Goal: Task Accomplishment & Management: Manage account settings

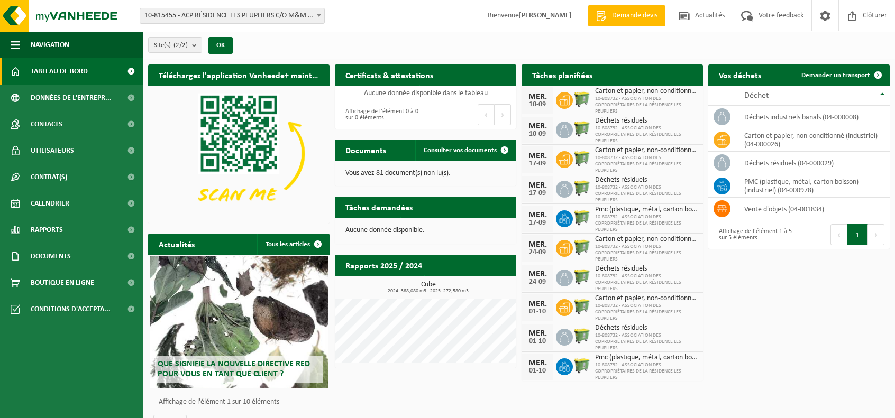
click at [298, 16] on span "10-815455 - ACP RÉSIDENCE LES PEUPLIERS C/O M&M IMMO - MONS" at bounding box center [232, 15] width 184 height 15
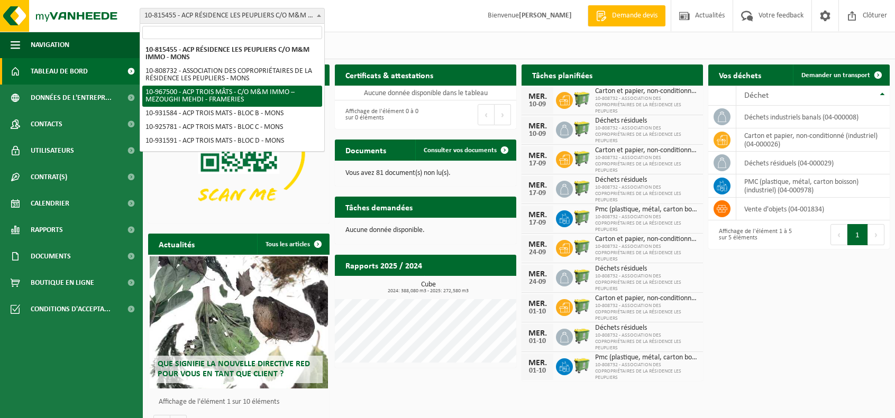
select select "153751"
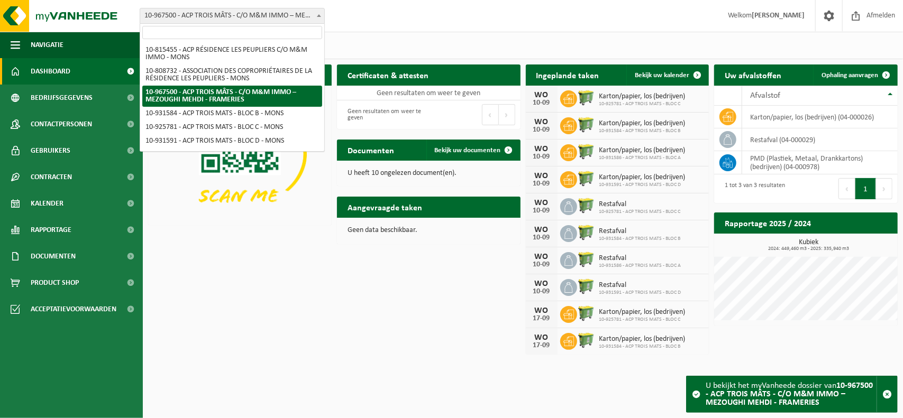
drag, startPoint x: 145, startPoint y: 15, endPoint x: 212, endPoint y: 17, distance: 66.1
click at [212, 17] on span "10-967500 - ACP TROIS MÂTS - C/O M&M IMMO – MEZOUGHI MEHDI - FRAMERIES" at bounding box center [232, 15] width 184 height 15
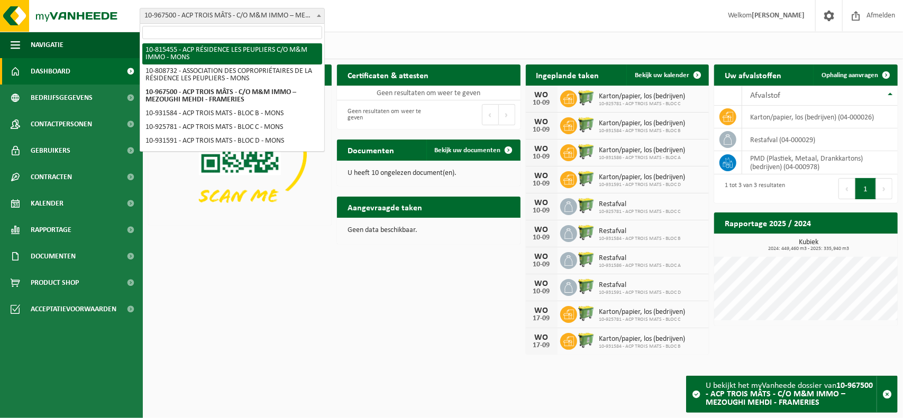
click at [400, 22] on div "Vestiging: 10-815455 - ACP RÉSIDENCE LES PEUPLIERS C/O M&M IMMO - MONS 10-80873…" at bounding box center [451, 16] width 903 height 32
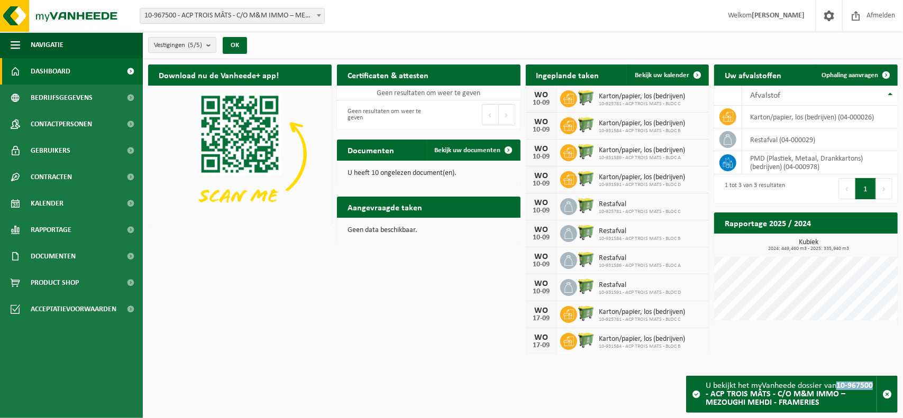
drag, startPoint x: 840, startPoint y: 387, endPoint x: 876, endPoint y: 384, distance: 36.5
click at [876, 384] on div "U bekijkt het myVanheede dossier van 10-967500 - ACP TROIS MÂTS - C/O M&M IMMO …" at bounding box center [790, 394] width 171 height 36
copy strong "10-967500"
click at [828, 17] on span at bounding box center [829, 15] width 16 height 31
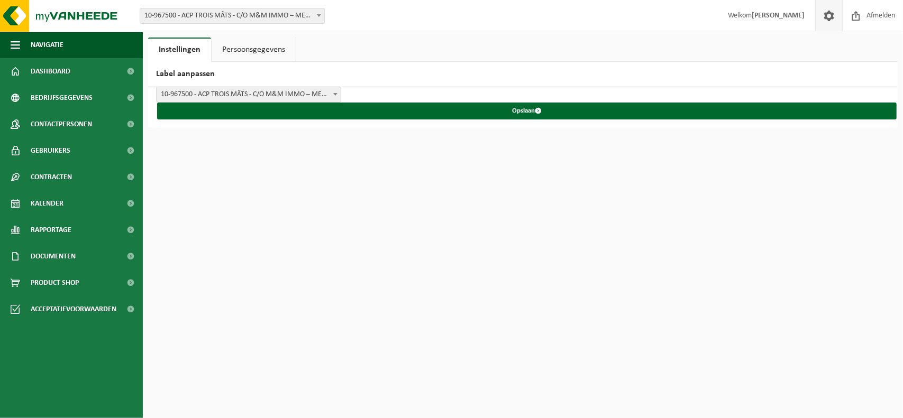
click at [826, 19] on span at bounding box center [829, 15] width 16 height 31
drag, startPoint x: 0, startPoint y: 0, endPoint x: 826, endPoint y: 19, distance: 826.2
click at [826, 19] on span at bounding box center [829, 15] width 16 height 31
click at [272, 16] on span "10-967500 - ACP TROIS MÂTS - C/O M&M IMMO – MEZOUGHI MEHDI - FRAMERIES" at bounding box center [232, 15] width 184 height 15
click at [240, 54] on link "Persoonsgegevens" at bounding box center [254, 50] width 84 height 24
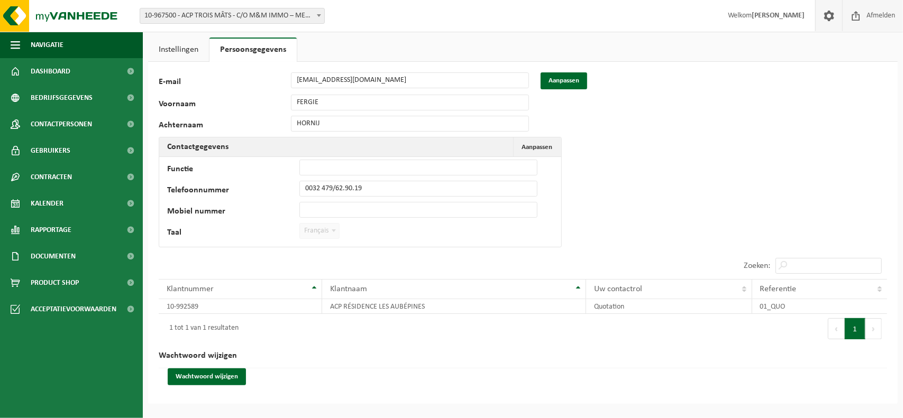
click at [868, 15] on span "Afmelden" at bounding box center [881, 15] width 34 height 31
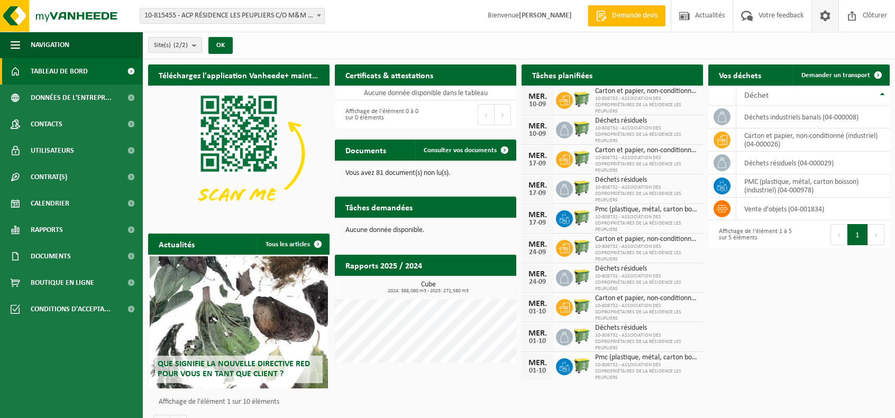
click at [829, 15] on span at bounding box center [825, 15] width 16 height 31
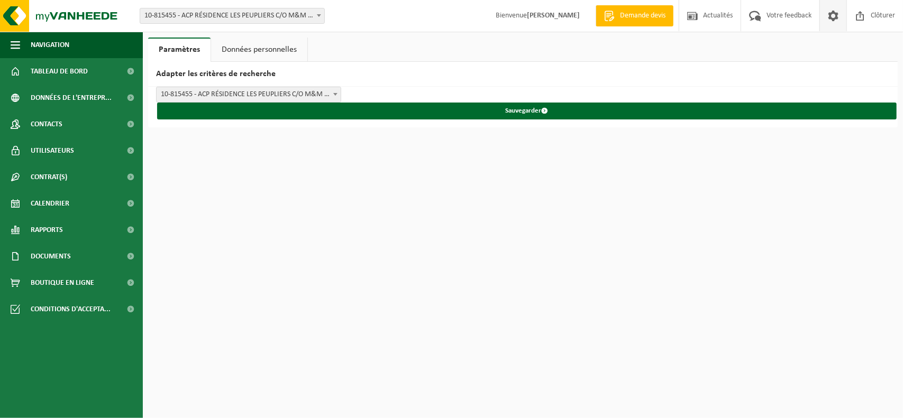
click at [269, 53] on link "Données personnelles" at bounding box center [259, 50] width 96 height 24
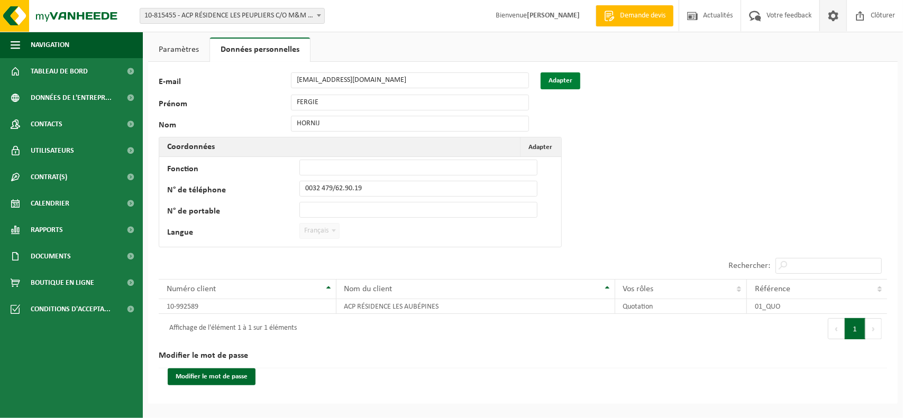
click at [546, 82] on button "Adapter" at bounding box center [560, 80] width 40 height 17
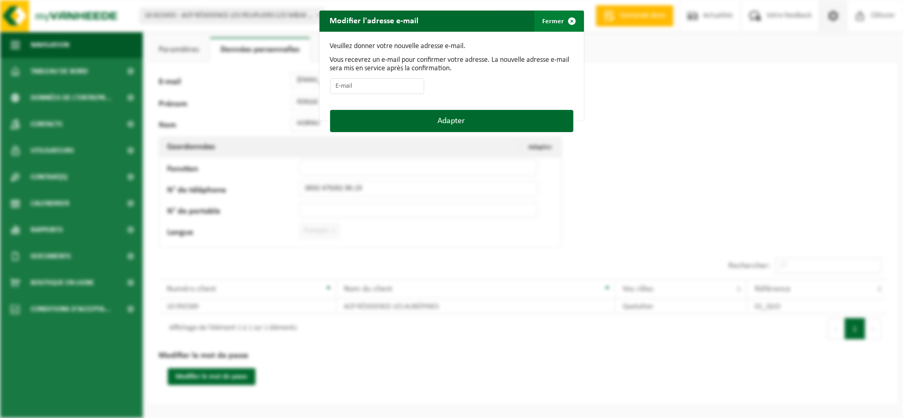
click at [565, 18] on span "button" at bounding box center [572, 21] width 21 height 21
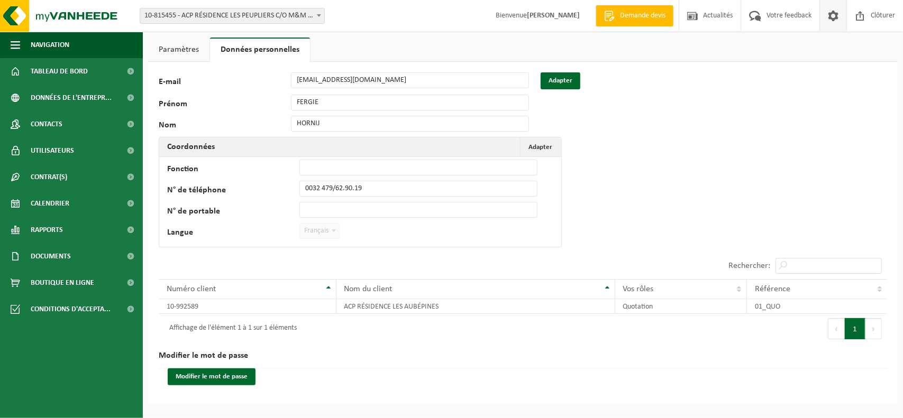
click at [178, 48] on link "Paramètres" at bounding box center [178, 50] width 61 height 24
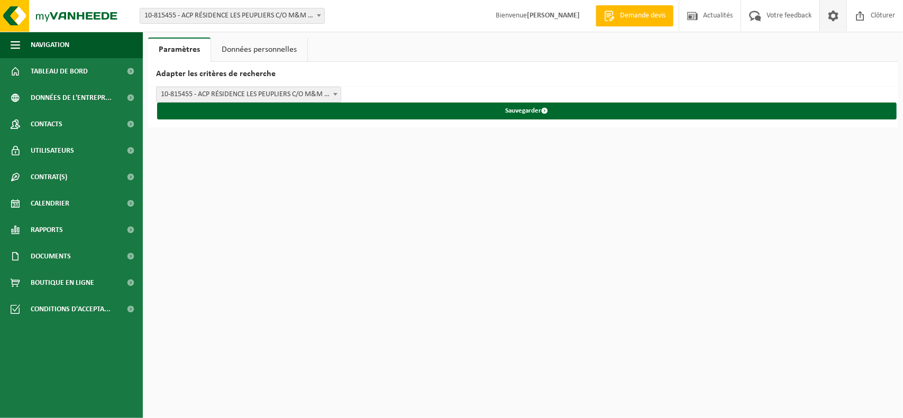
click at [226, 95] on span "10-815455 - ACP RÉSIDENCE LES PEUPLIERS C/O M&M IMMO - MONS" at bounding box center [249, 94] width 184 height 15
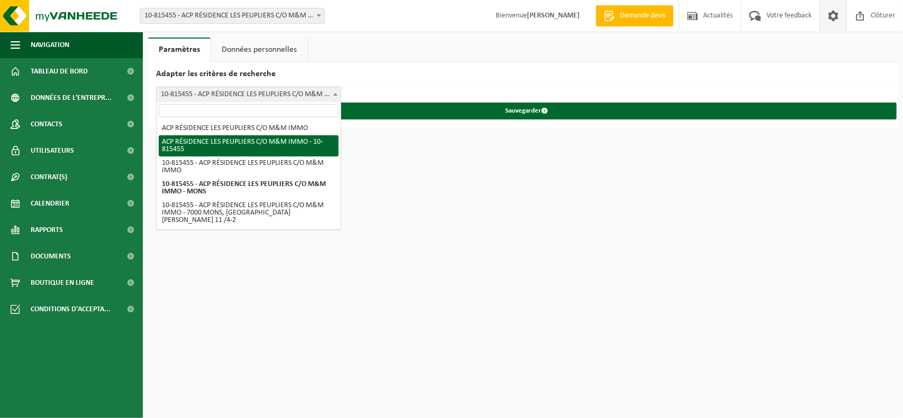
scroll to position [21, 0]
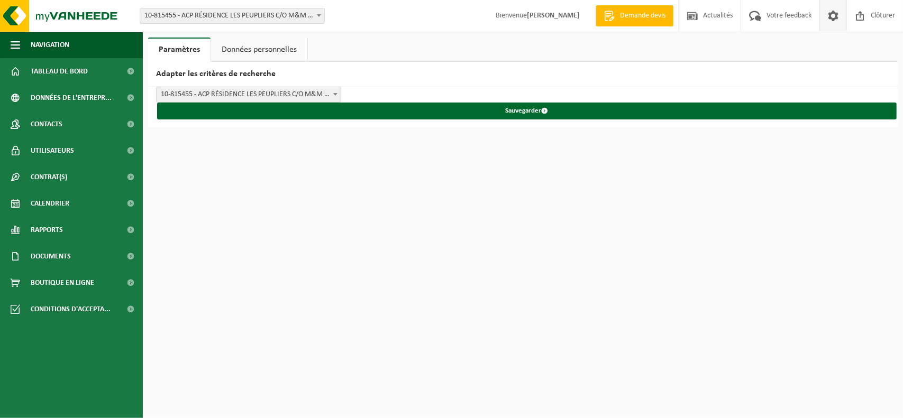
click at [200, 90] on span "10-815455 - ACP RÉSIDENCE LES PEUPLIERS C/O M&M IMMO - MONS" at bounding box center [249, 94] width 184 height 15
click at [70, 72] on span "Tableau de bord" at bounding box center [59, 71] width 57 height 26
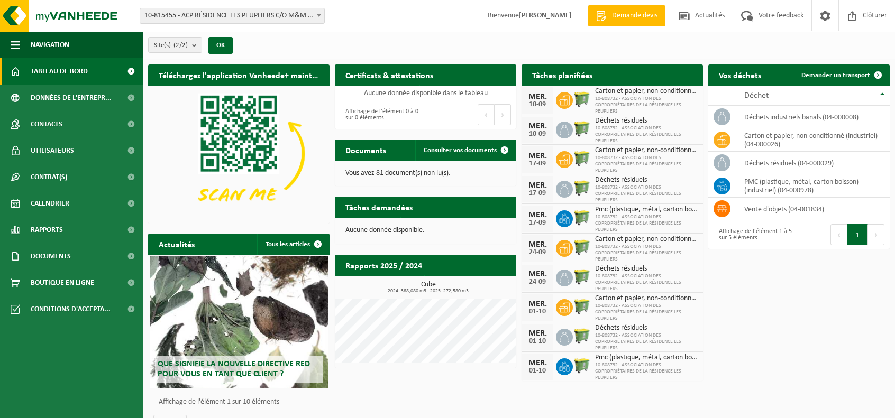
click at [208, 14] on span "10-815455 - ACP RÉSIDENCE LES PEUPLIERS C/O M&M IMMO - MONS" at bounding box center [232, 15] width 184 height 15
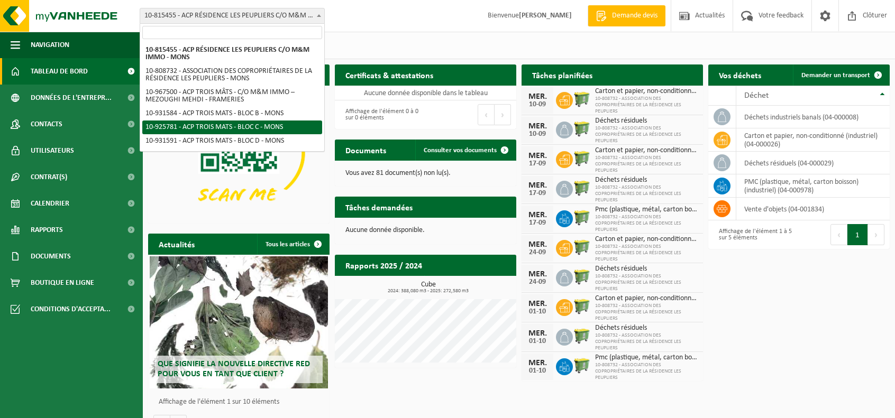
select select "134794"
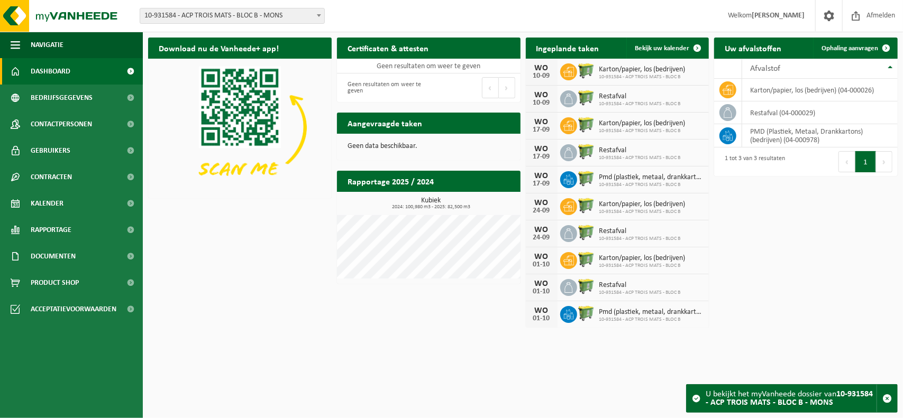
click at [213, 15] on span "10-931584 - ACP TROIS MATS - BLOC B - MONS" at bounding box center [232, 15] width 184 height 15
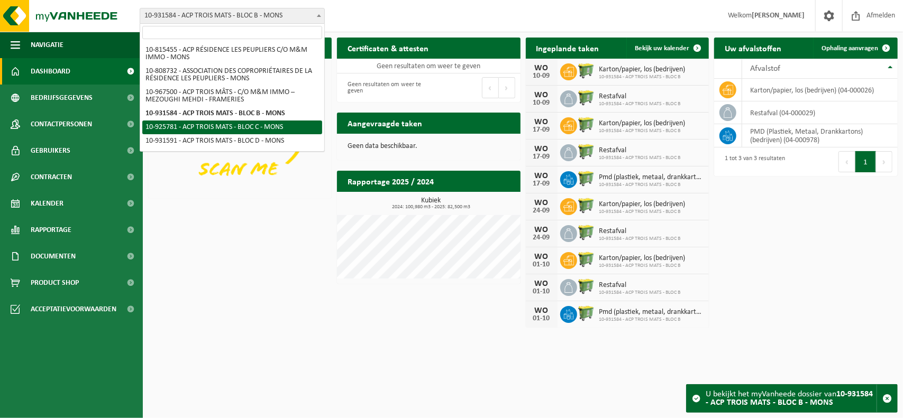
select select "133423"
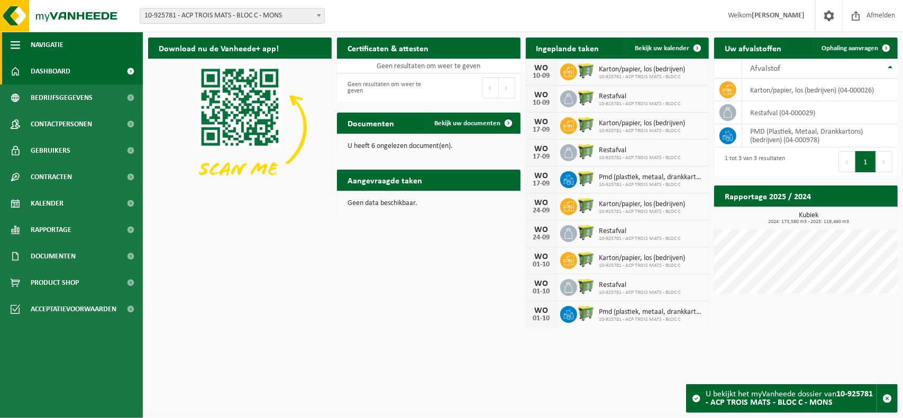
click at [11, 47] on span "button" at bounding box center [16, 45] width 10 height 26
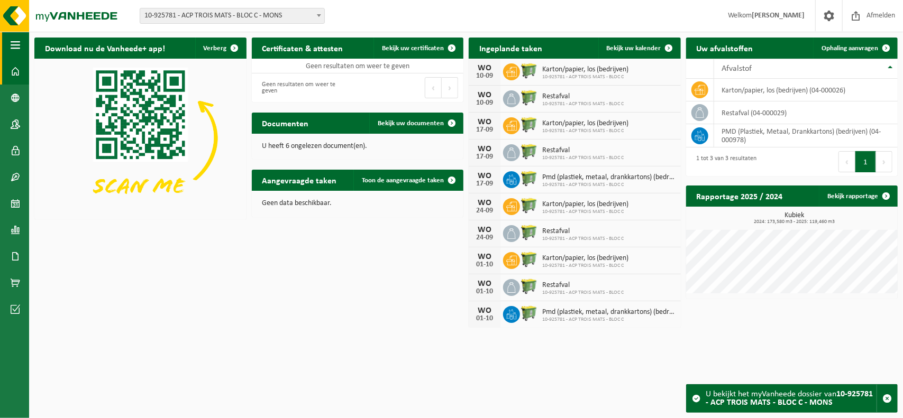
click at [10, 47] on button "Navigatie" at bounding box center [14, 45] width 29 height 26
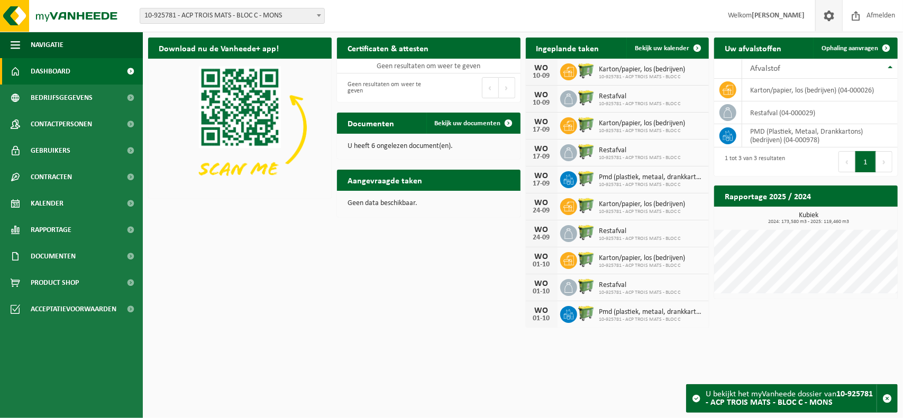
click at [834, 15] on span at bounding box center [829, 15] width 16 height 31
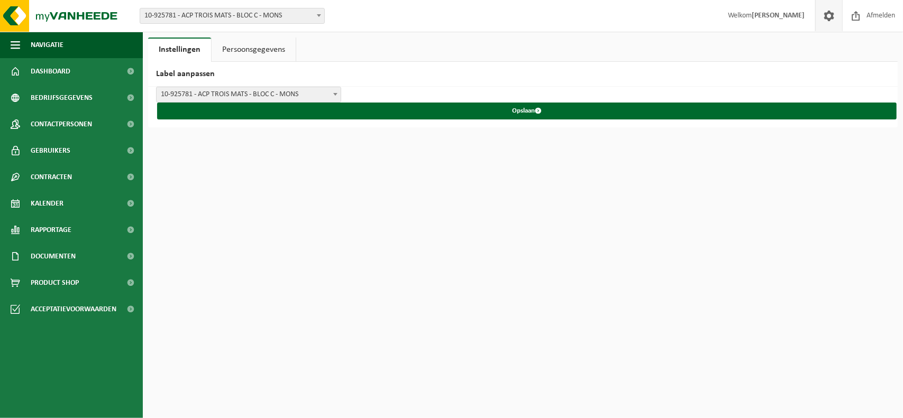
click at [248, 45] on link "Persoonsgegevens" at bounding box center [254, 50] width 84 height 24
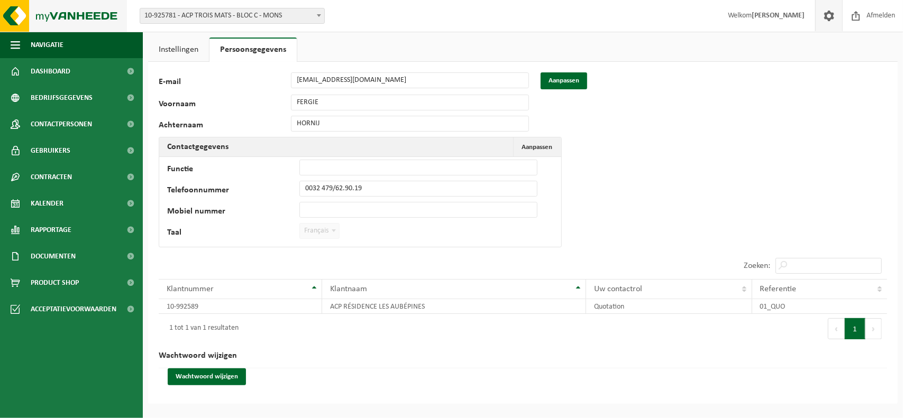
click at [7, 12] on img at bounding box center [63, 16] width 127 height 32
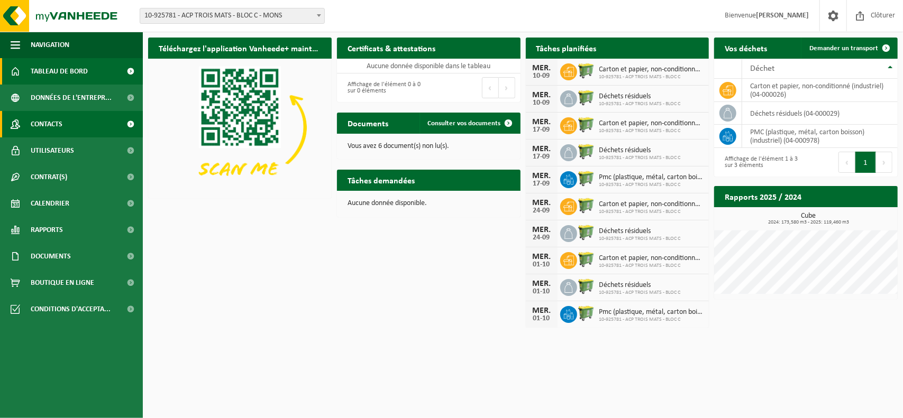
click at [68, 122] on link "Contacts" at bounding box center [71, 124] width 143 height 26
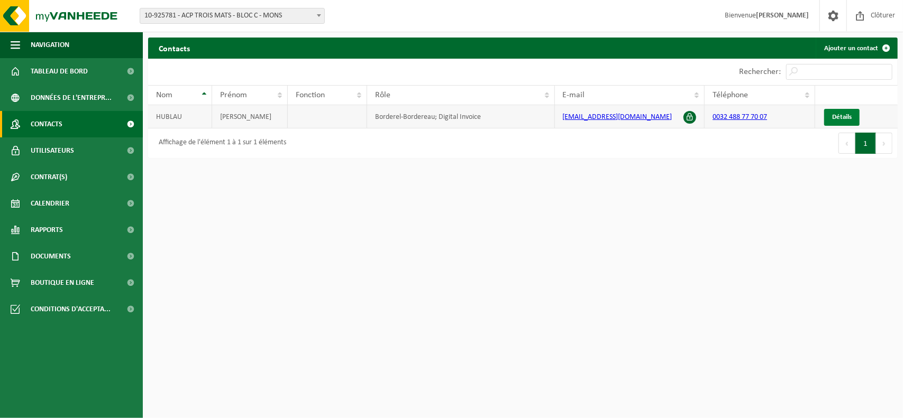
click at [841, 118] on span "Détails" at bounding box center [842, 117] width 20 height 7
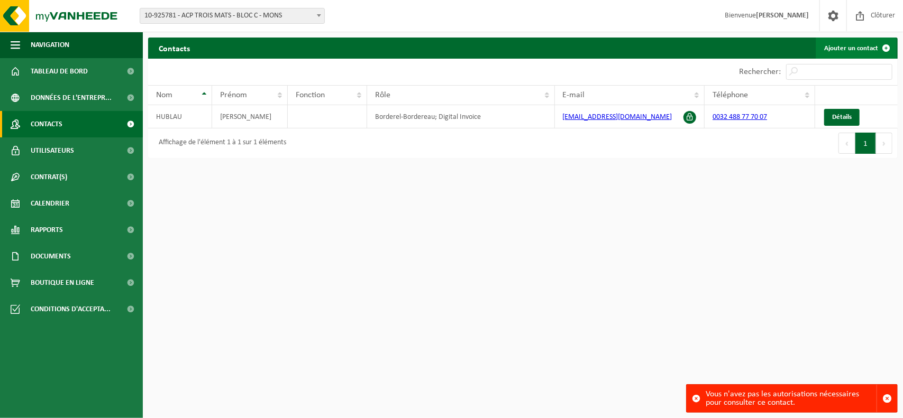
click at [866, 47] on link "Ajouter un contact" at bounding box center [855, 48] width 81 height 21
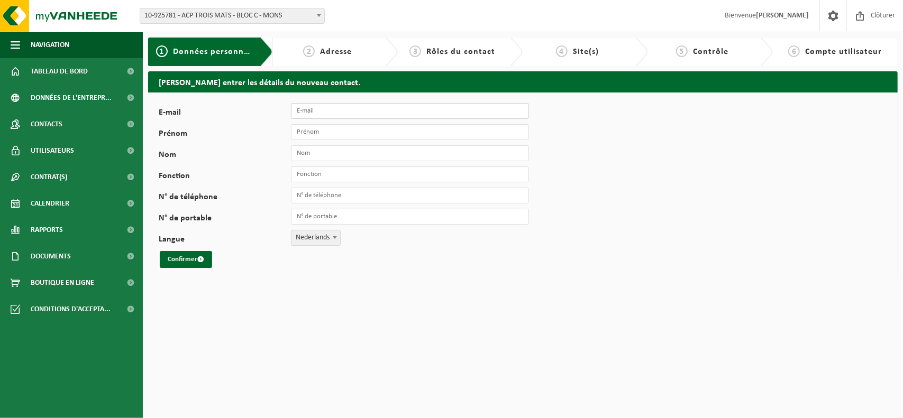
click at [319, 115] on input "E-mail" at bounding box center [410, 111] width 238 height 16
type input "info@mm-immo.be"
type input "Mehdi"
type input "Mezoughi"
type input "+32 479 62 90 19"
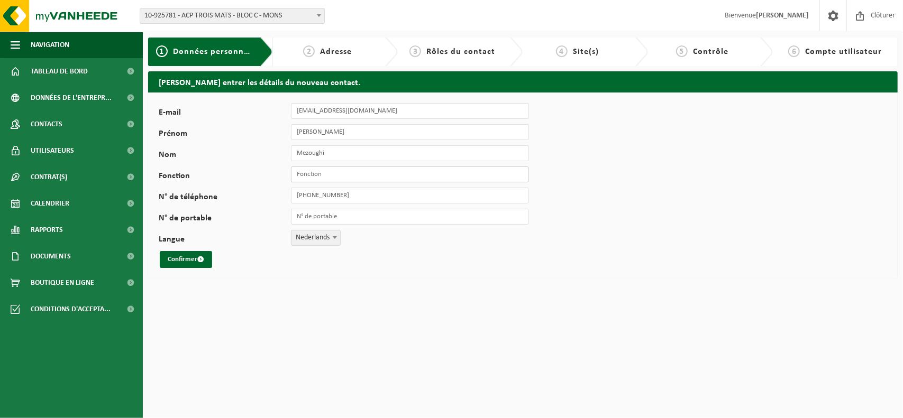
click at [336, 173] on input "Fonction" at bounding box center [410, 175] width 238 height 16
type input "Syndic"
click at [179, 262] on button "Confirmer" at bounding box center [186, 259] width 52 height 17
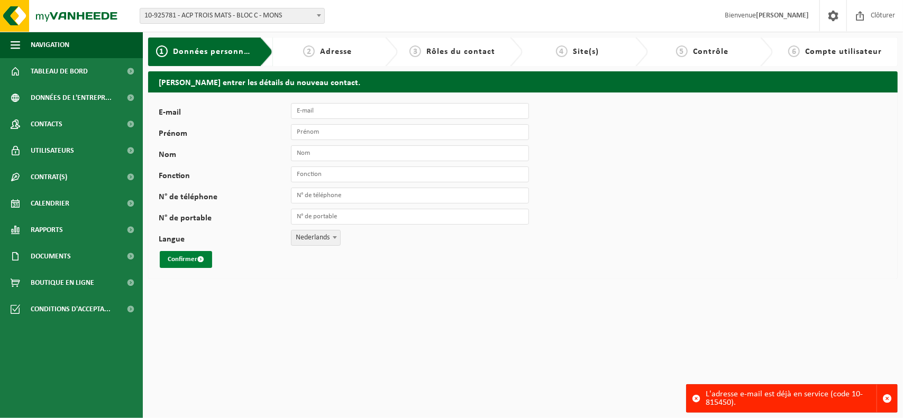
click at [178, 262] on button "Confirmer" at bounding box center [186, 259] width 52 height 17
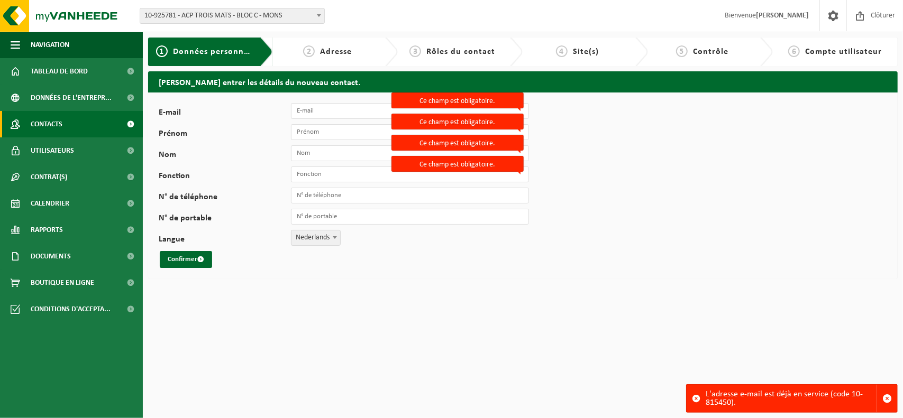
click at [74, 121] on link "Contacts" at bounding box center [71, 124] width 143 height 26
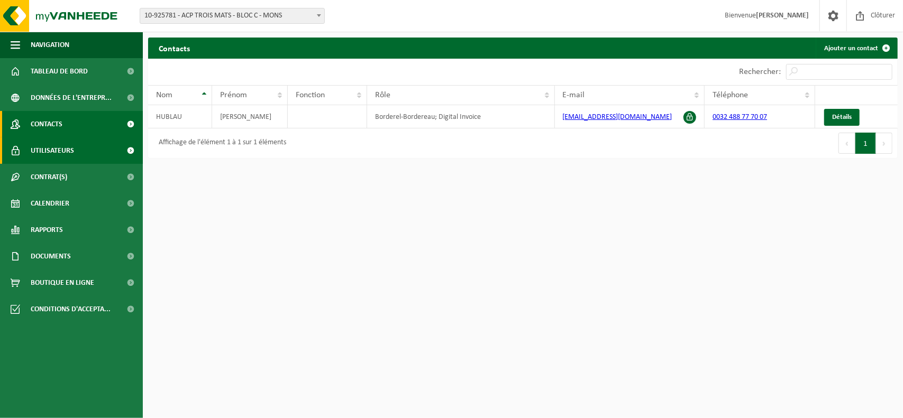
click at [56, 151] on span "Utilisateurs" at bounding box center [52, 150] width 43 height 26
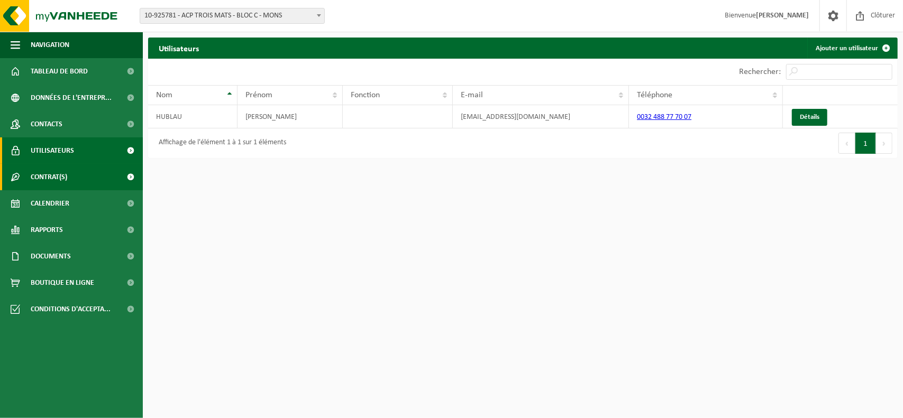
click at [55, 174] on span "Contrat(s)" at bounding box center [49, 177] width 36 height 26
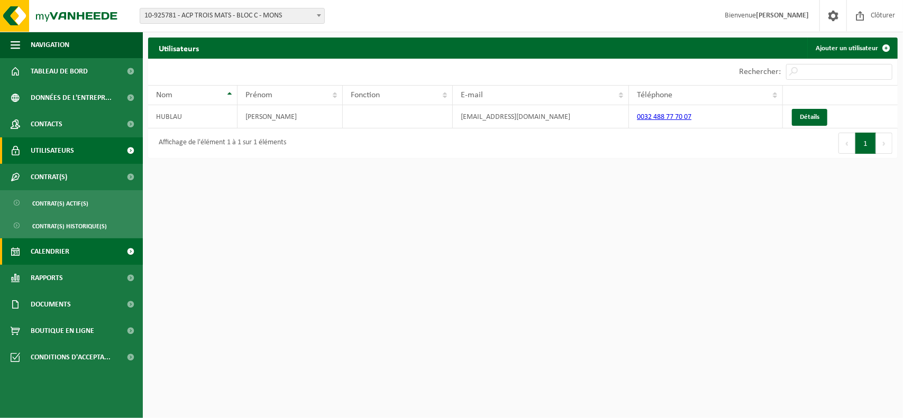
click at [55, 245] on span "Calendrier" at bounding box center [50, 251] width 39 height 26
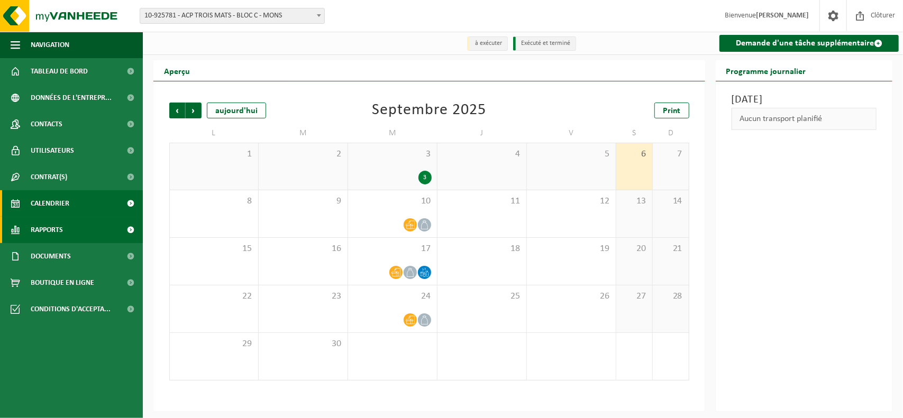
click at [70, 231] on link "Rapports" at bounding box center [71, 230] width 143 height 26
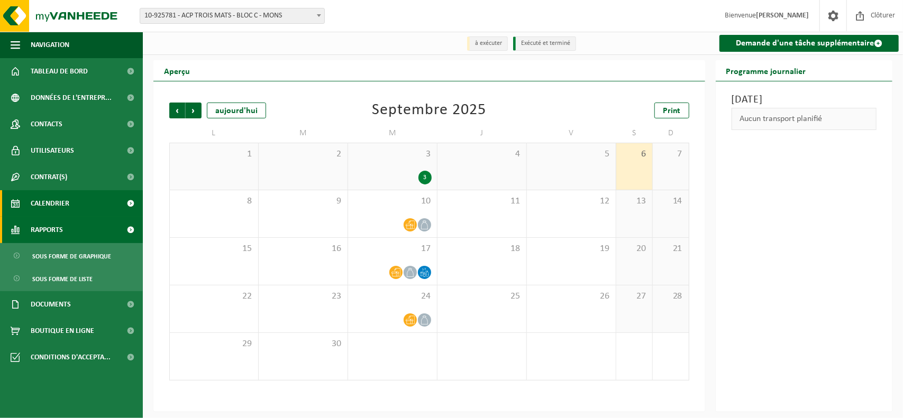
click at [70, 231] on link "Rapports" at bounding box center [71, 230] width 143 height 26
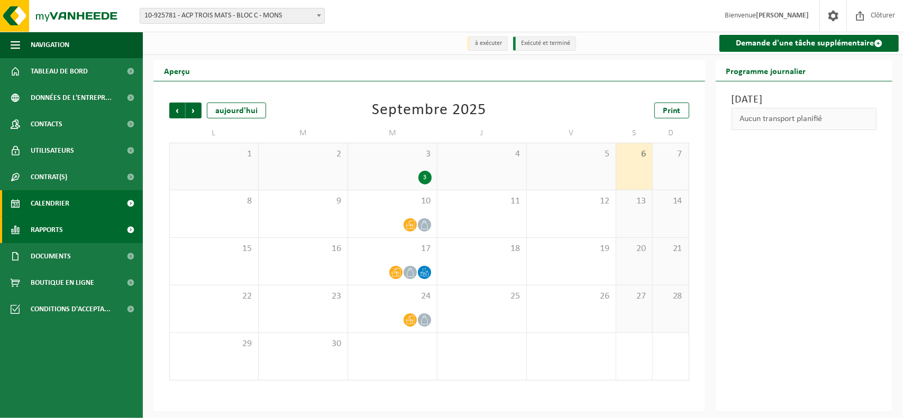
click at [70, 231] on link "Rapports" at bounding box center [71, 230] width 143 height 26
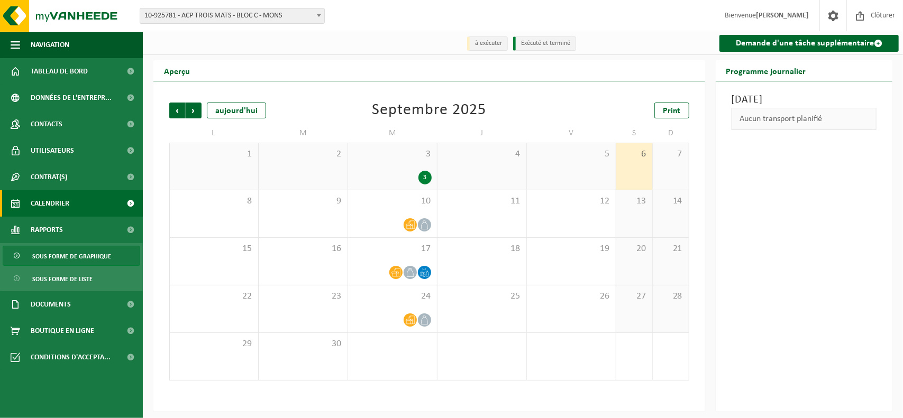
click at [79, 256] on span "Sous forme de graphique" at bounding box center [71, 256] width 79 height 20
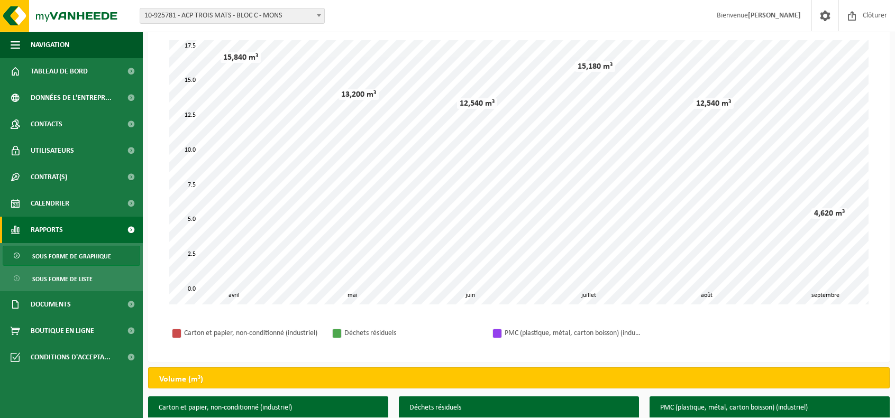
scroll to position [77, 0]
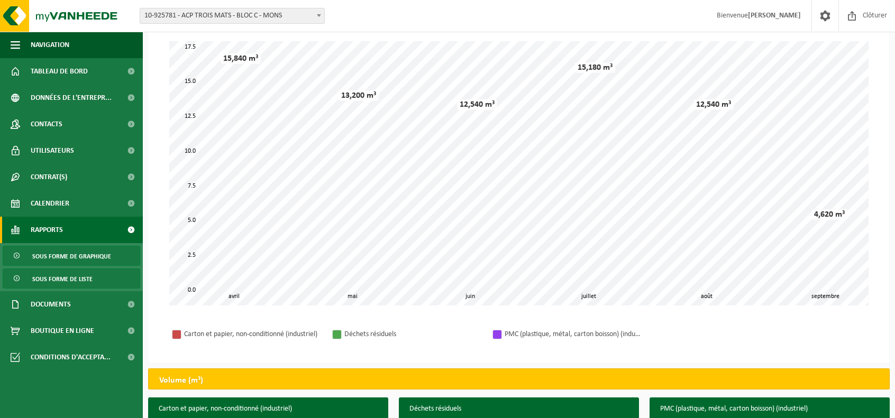
click at [73, 282] on span "Sous forme de liste" at bounding box center [62, 279] width 60 height 20
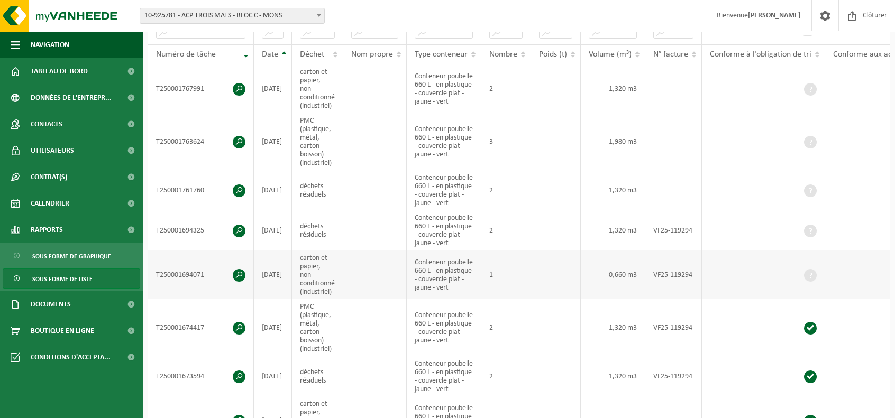
scroll to position [159, 0]
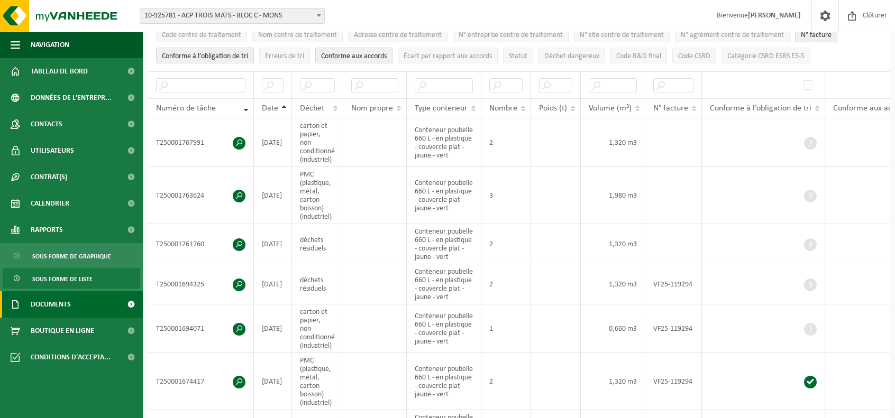
click at [82, 312] on link "Documents" at bounding box center [71, 304] width 143 height 26
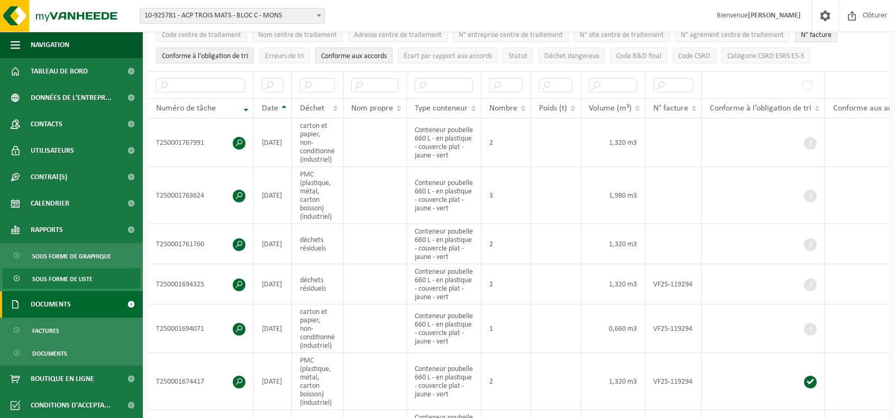
click at [82, 310] on link "Documents" at bounding box center [71, 304] width 143 height 26
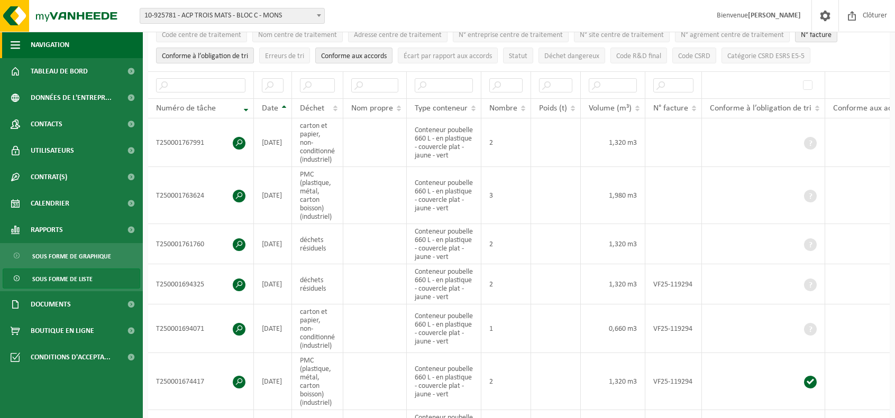
click at [53, 42] on span "Navigation" at bounding box center [50, 45] width 39 height 26
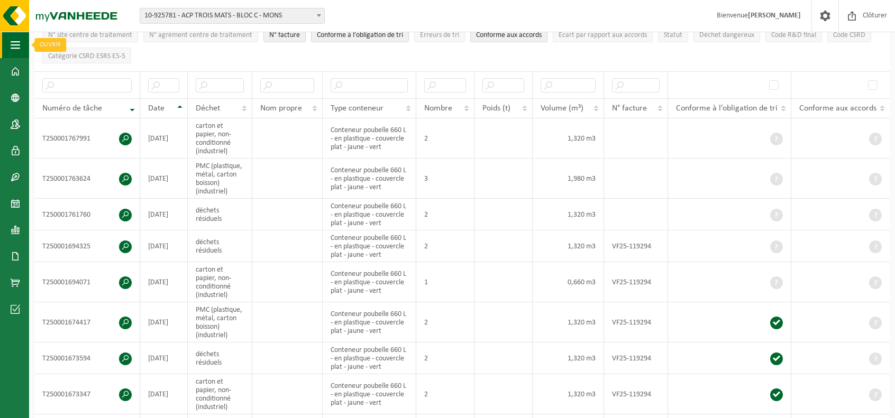
click at [21, 40] on button "Navigation" at bounding box center [14, 45] width 29 height 26
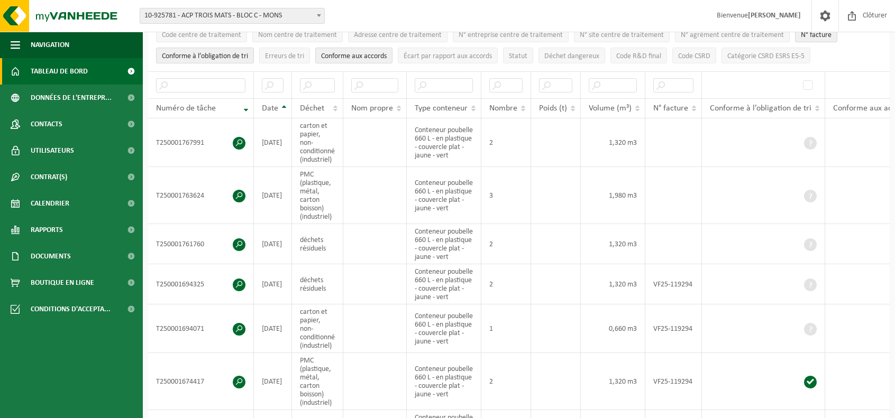
click at [34, 67] on span "Tableau de bord" at bounding box center [59, 71] width 57 height 26
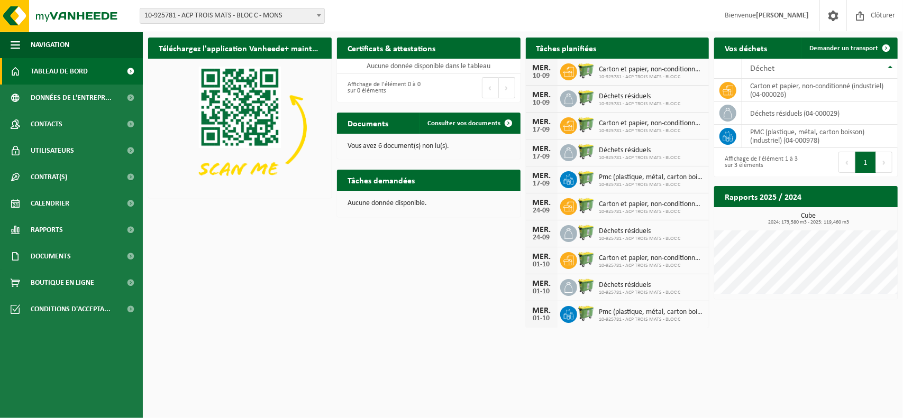
click at [229, 20] on span "10-925781 - ACP TROIS MATS - BLOC C - MONS" at bounding box center [232, 15] width 184 height 15
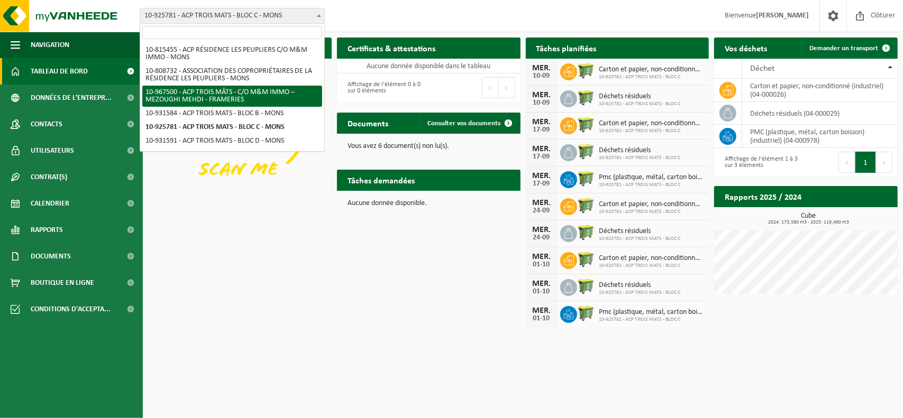
select select "153751"
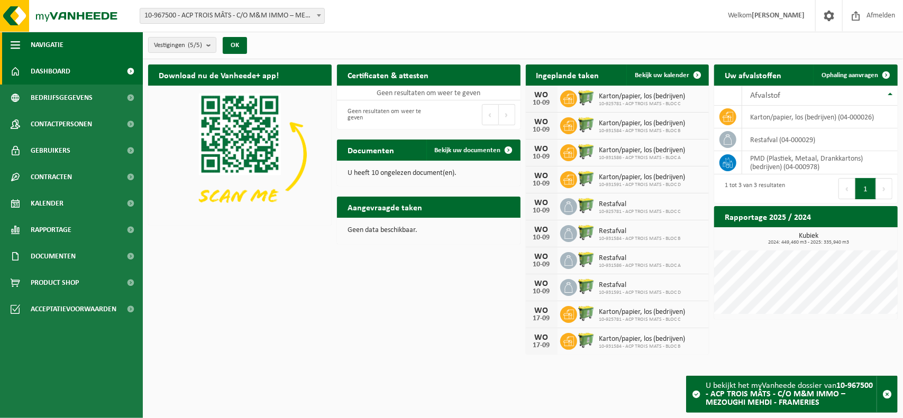
click at [13, 43] on span "button" at bounding box center [16, 45] width 10 height 26
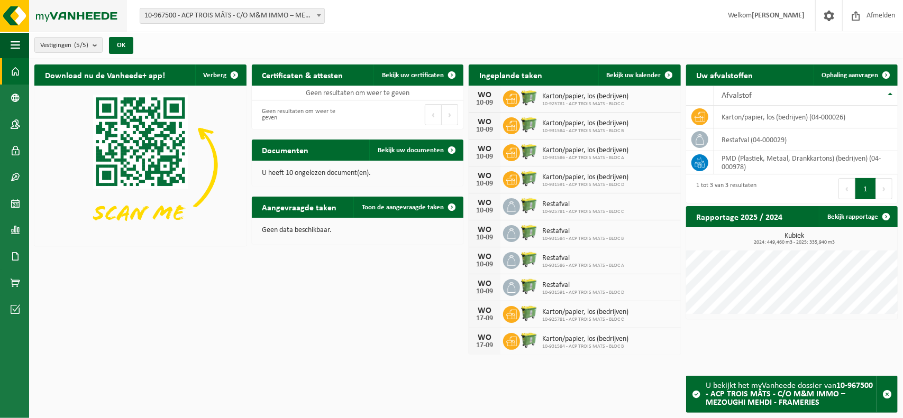
click at [20, 19] on img at bounding box center [63, 16] width 127 height 32
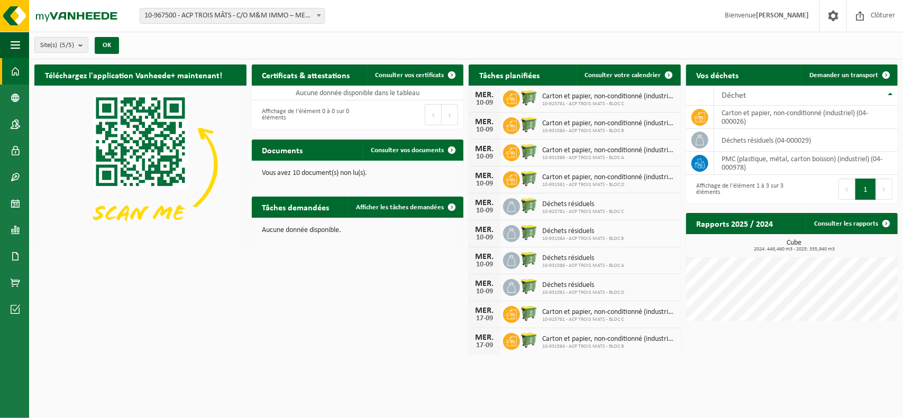
click at [201, 18] on span "10-967500 - ACP TROIS MÂTS - C/O M&M IMMO – MEZOUGHI MEHDI - FRAMERIES" at bounding box center [232, 15] width 184 height 15
click at [201, 17] on span "10-967500 - ACP TROIS MÂTS - C/O M&M IMMO – MEZOUGHI MEHDI - FRAMERIES" at bounding box center [232, 15] width 184 height 15
click at [20, 46] on button "Navigation" at bounding box center [14, 45] width 29 height 26
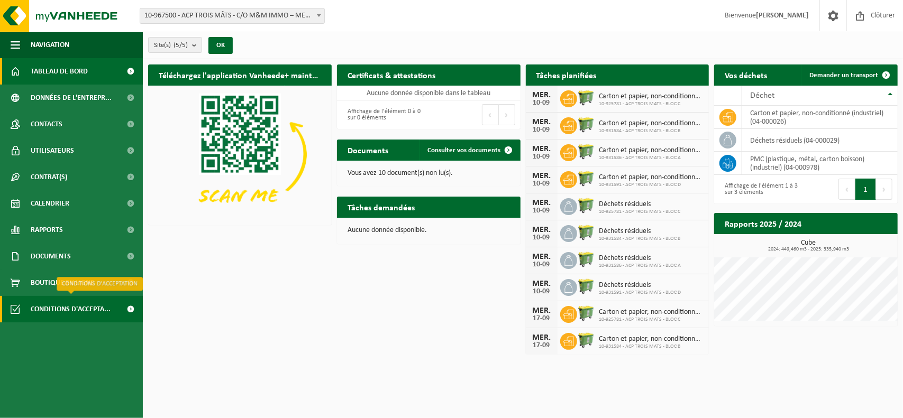
click at [100, 317] on span "Conditions d'accepta..." at bounding box center [71, 309] width 80 height 26
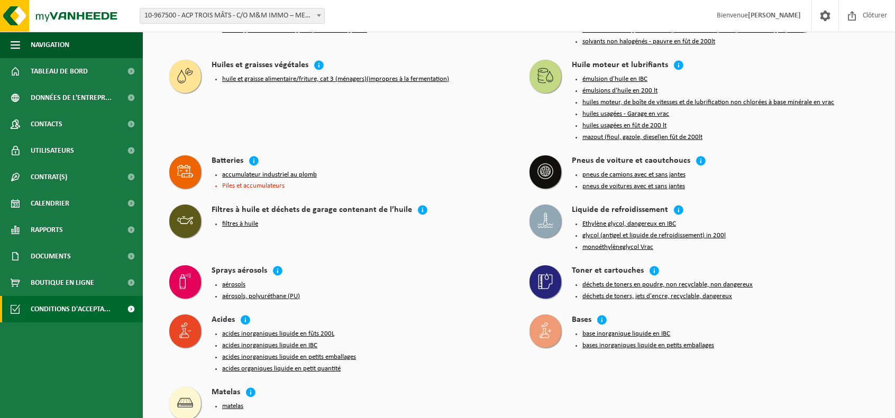
scroll to position [1038, 0]
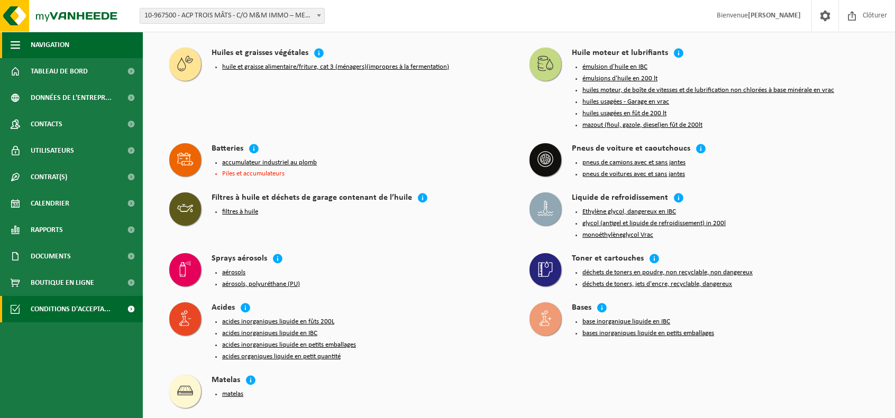
click at [12, 45] on span "button" at bounding box center [16, 45] width 10 height 26
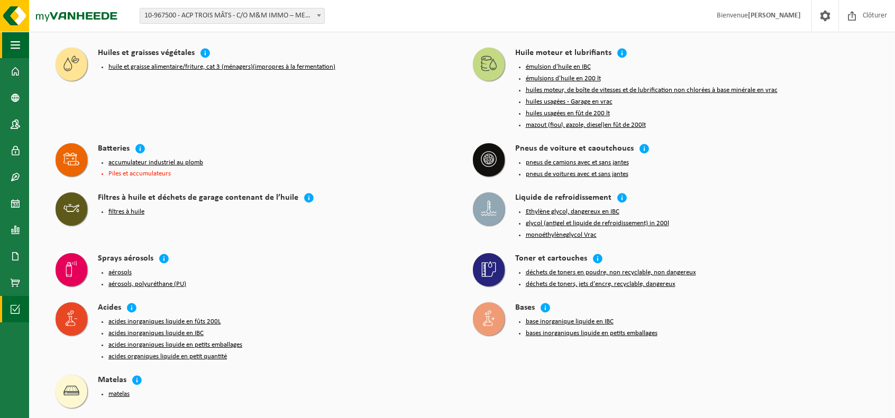
click at [12, 45] on span "button" at bounding box center [16, 45] width 10 height 26
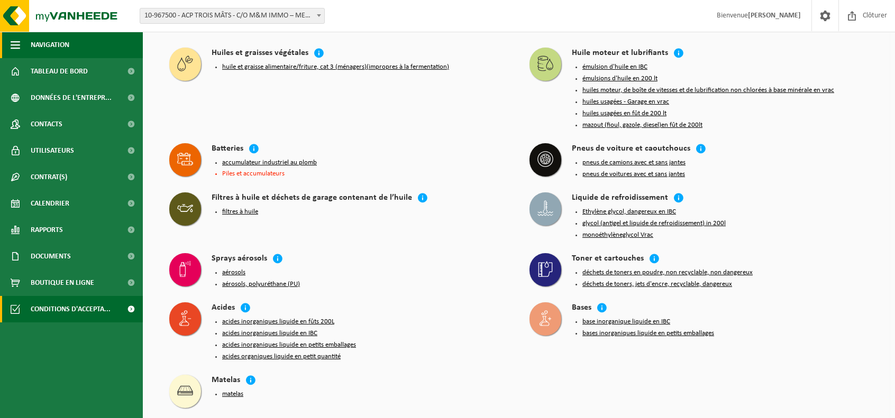
click at [38, 47] on span "Navigation" at bounding box center [50, 45] width 39 height 26
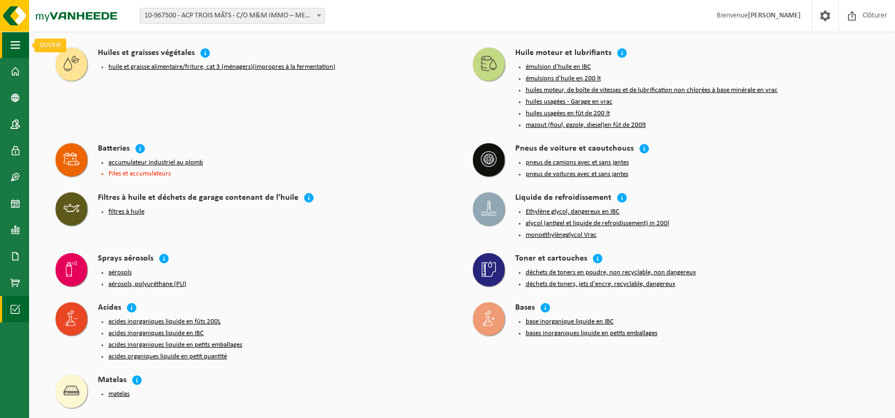
click at [17, 44] on span "button" at bounding box center [16, 45] width 10 height 26
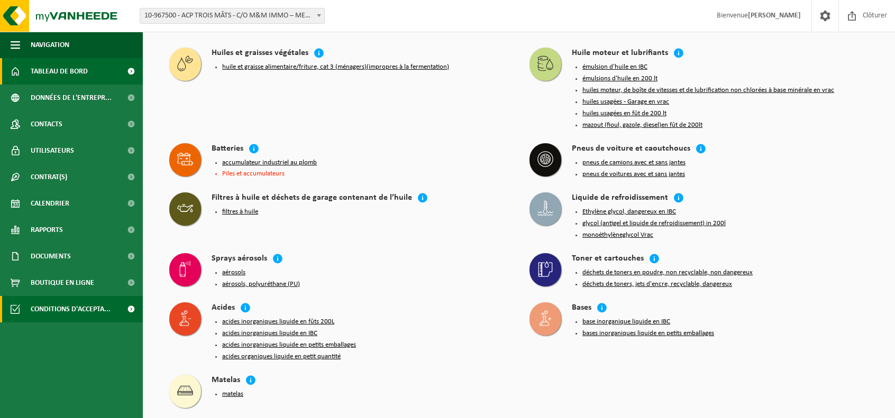
click at [23, 71] on link "Tableau de bord" at bounding box center [71, 71] width 143 height 26
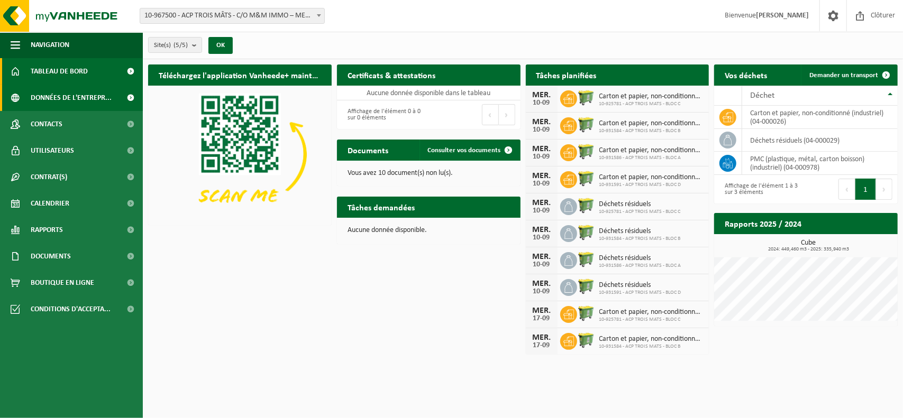
click at [55, 95] on span "Données de l'entrepr..." at bounding box center [71, 98] width 81 height 26
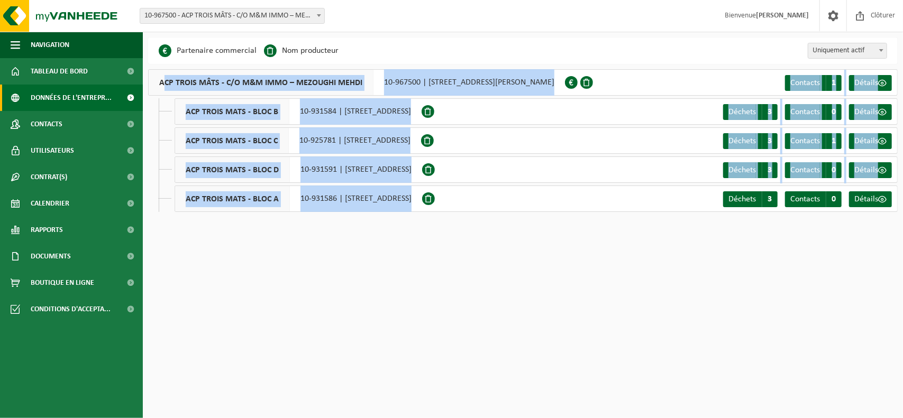
drag, startPoint x: 160, startPoint y: 80, endPoint x: 497, endPoint y: 198, distance: 357.6
click at [497, 199] on li "ACP TROIS MÂTS - C/O M&M IMMO – MEZOUGHI MEHDI 10-967500 | [GEOGRAPHIC_DATA], 7…" at bounding box center [522, 140] width 749 height 143
click at [806, 82] on span "Contacts" at bounding box center [805, 83] width 30 height 8
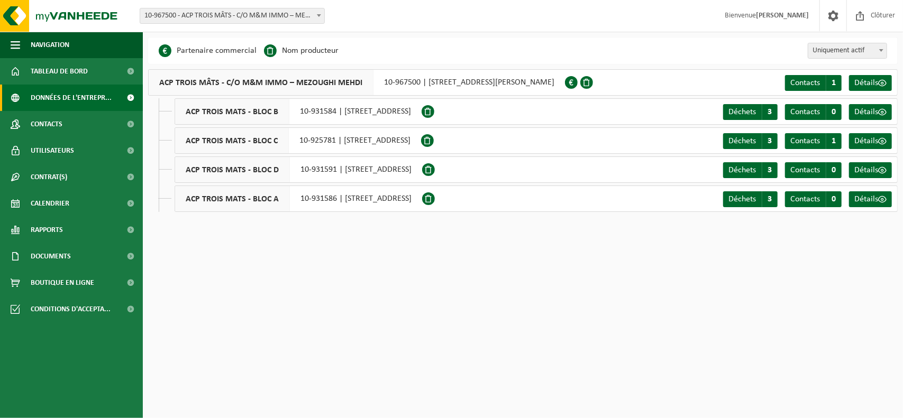
drag, startPoint x: 341, startPoint y: 113, endPoint x: 483, endPoint y: 111, distance: 142.3
click at [421, 111] on div "ACP TROIS MATS - BLOC B 10-931584 | [STREET_ADDRESS]" at bounding box center [297, 111] width 247 height 26
